Goal: Information Seeking & Learning: Learn about a topic

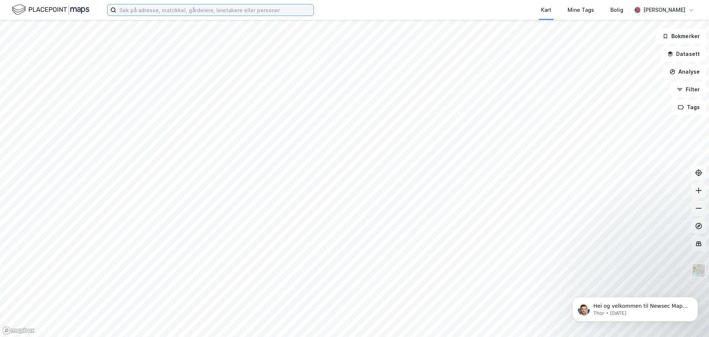
click at [141, 11] on input at bounding box center [214, 9] width 197 height 11
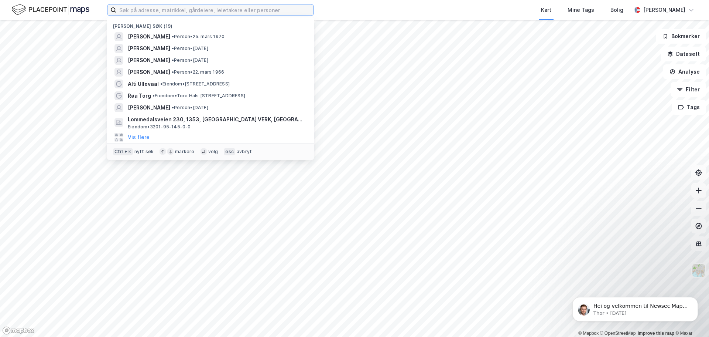
paste input ": [PERSON_NAME] Hauges vei 1"
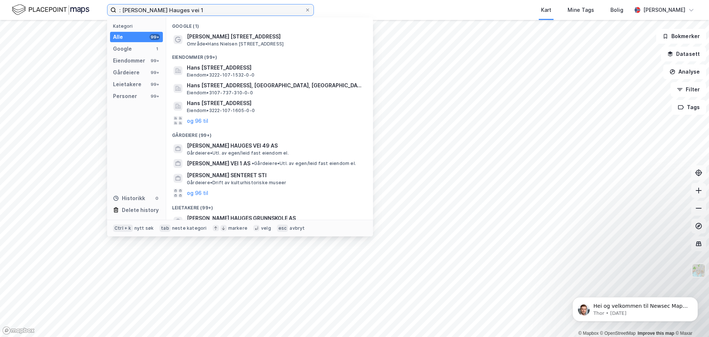
click at [124, 10] on input ": [PERSON_NAME] Hauges vei 1" at bounding box center [210, 9] width 188 height 11
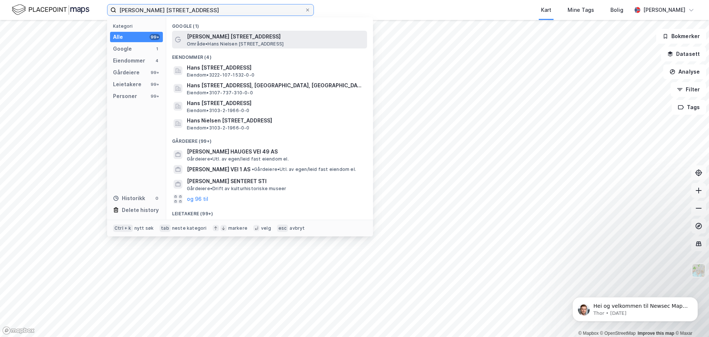
type input "[PERSON_NAME] [STREET_ADDRESS]"
click at [269, 46] on span "Område • [PERSON_NAME][STREET_ADDRESS]" at bounding box center [235, 44] width 97 height 6
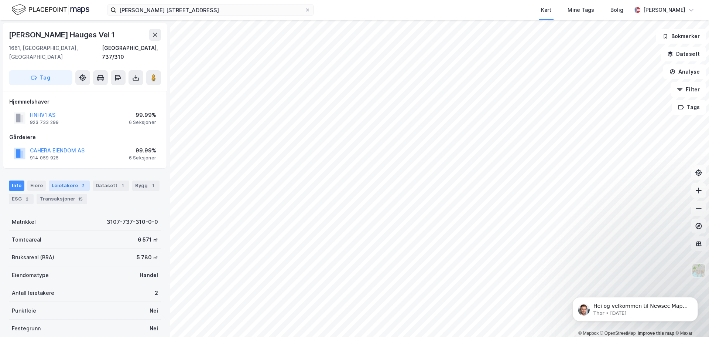
click at [68, 180] on div "Leietakere 2" at bounding box center [69, 185] width 41 height 10
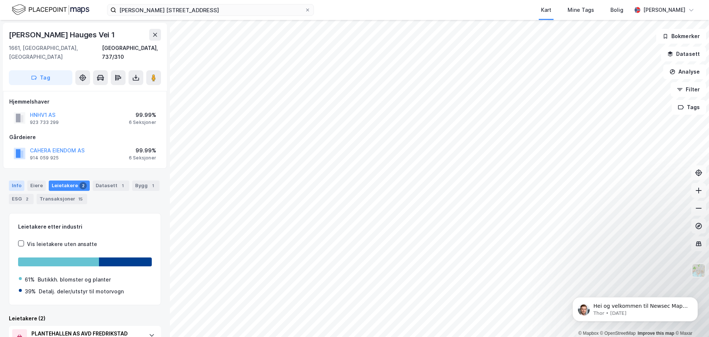
click at [13, 180] on div "Info" at bounding box center [17, 185] width 16 height 10
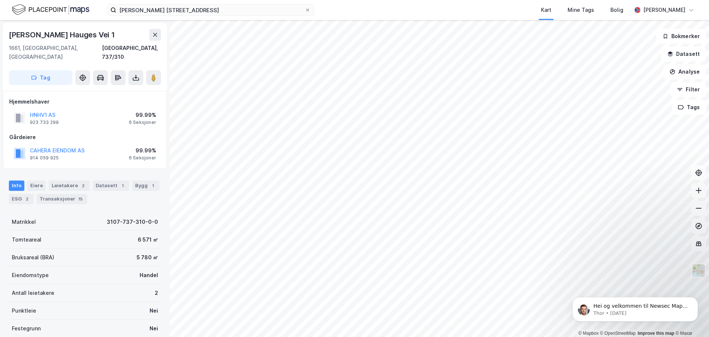
scroll to position [1, 0]
click at [66, 179] on div "Leietakere 5" at bounding box center [69, 184] width 41 height 10
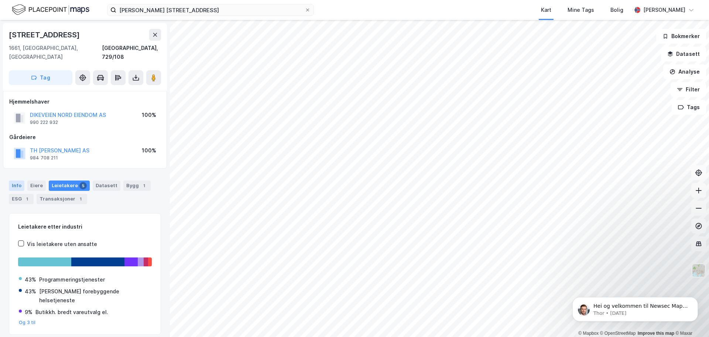
click at [14, 181] on div "Info" at bounding box center [17, 185] width 16 height 10
